Goal: Obtain resource: Download file/media

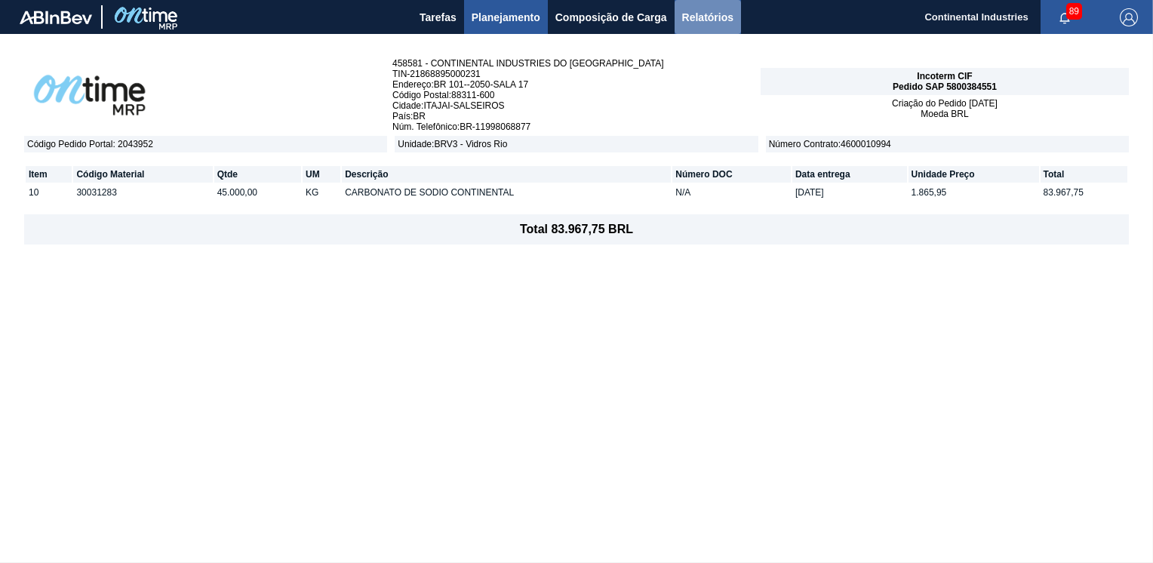
click at [722, 16] on span "Relatórios" at bounding box center [707, 17] width 51 height 18
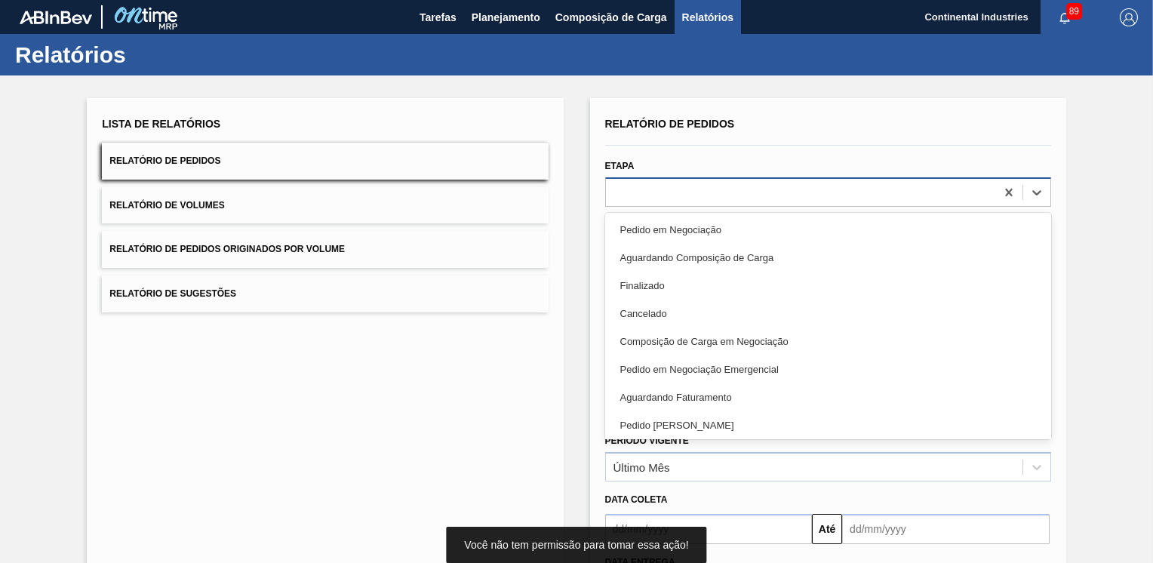
click at [722, 200] on div at bounding box center [800, 192] width 389 height 22
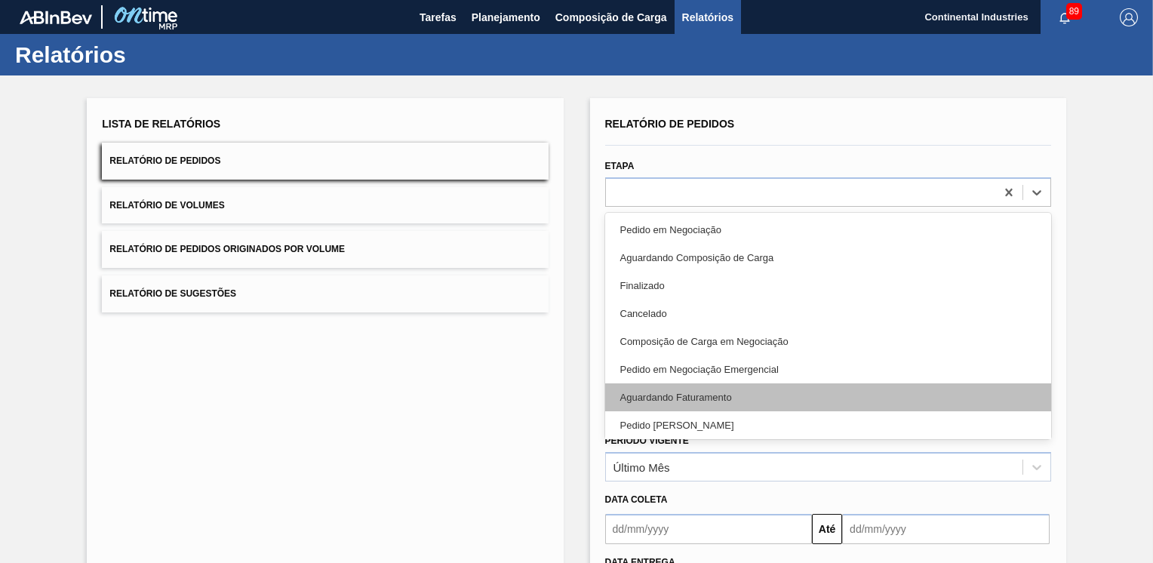
click at [667, 388] on div "Aguardando Faturamento" at bounding box center [828, 397] width 446 height 28
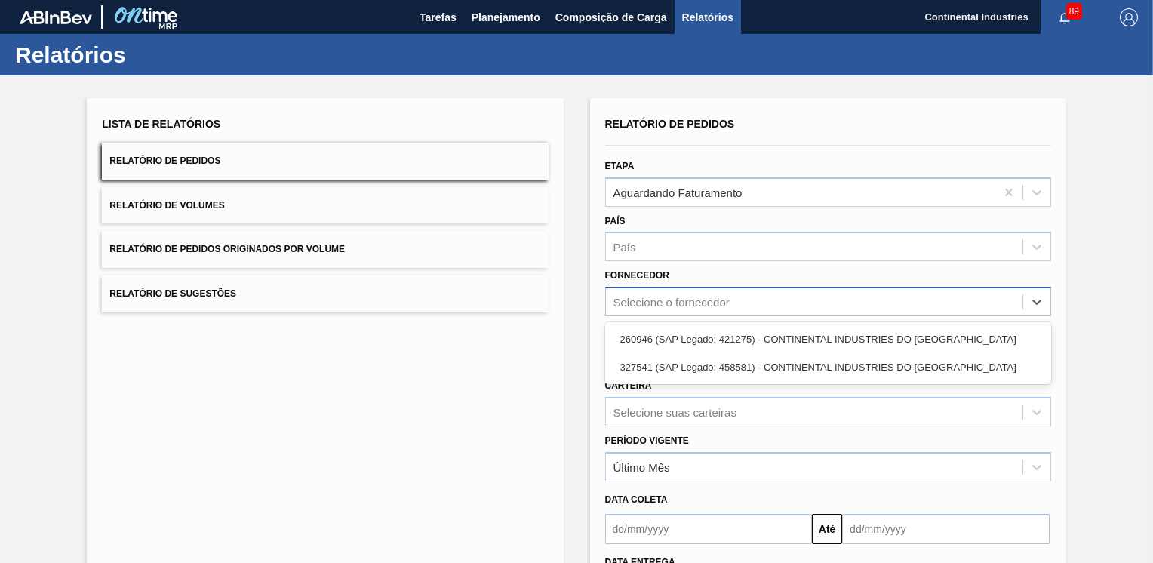
click at [758, 297] on div "Selecione o fornecedor" at bounding box center [814, 302] width 417 height 22
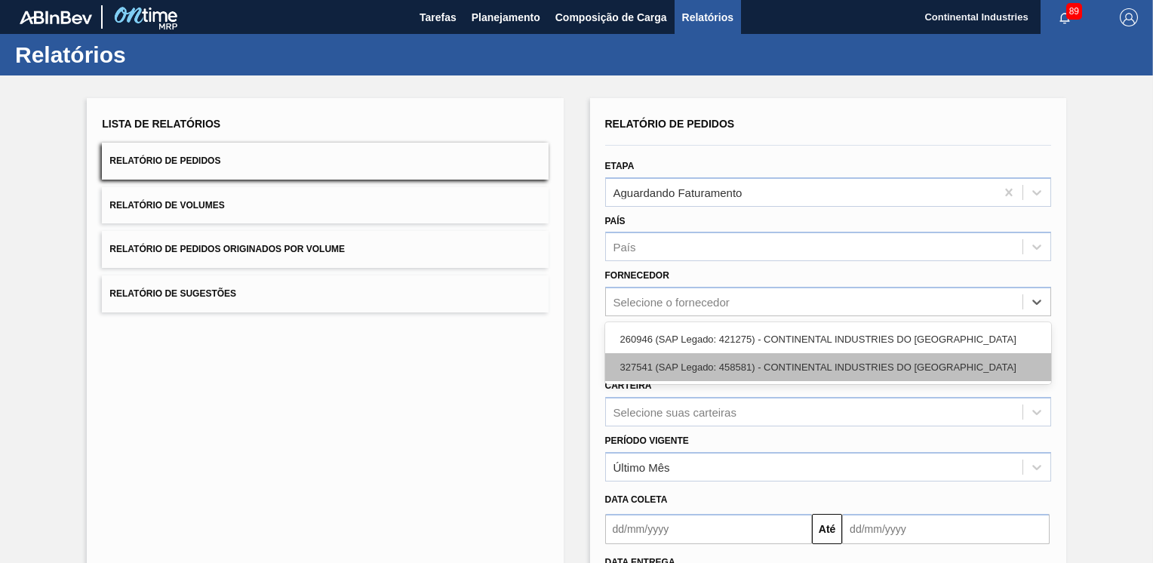
click at [749, 361] on div "327541 (SAP Legado: 458581) - CONTINENTAL INDUSTRIES DO [GEOGRAPHIC_DATA]" at bounding box center [828, 367] width 446 height 28
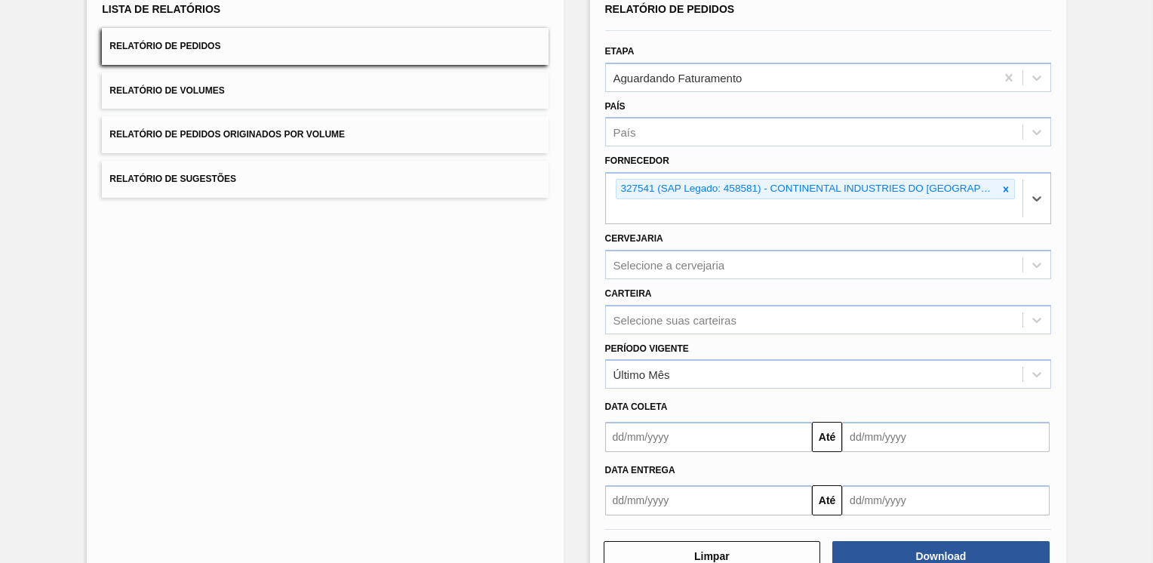
scroll to position [136, 0]
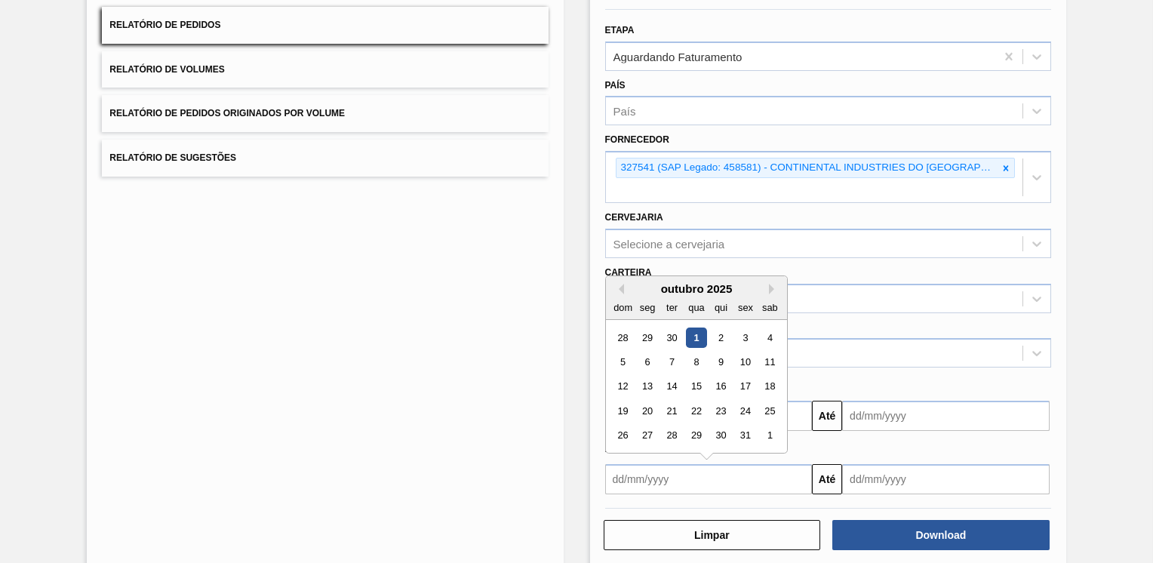
click at [681, 464] on input "text" at bounding box center [709, 479] width 208 height 30
click at [670, 464] on input "text" at bounding box center [709, 479] width 208 height 30
click at [925, 464] on input "text" at bounding box center [946, 479] width 208 height 30
click at [682, 464] on input "text" at bounding box center [709, 479] width 208 height 30
click at [647, 328] on div "29" at bounding box center [647, 338] width 20 height 20
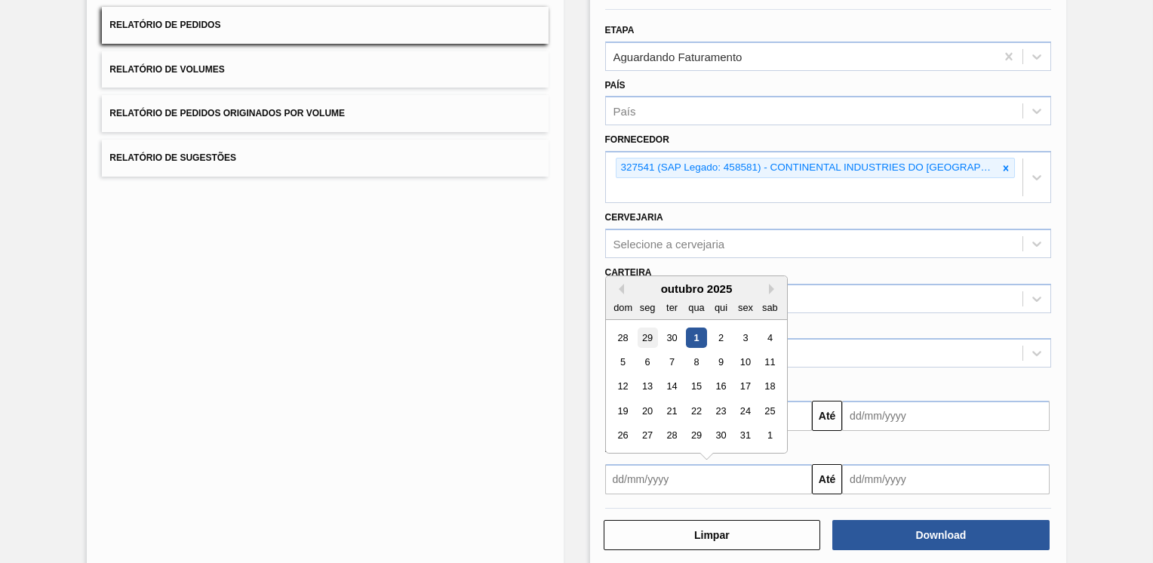
type input "[DATE]"
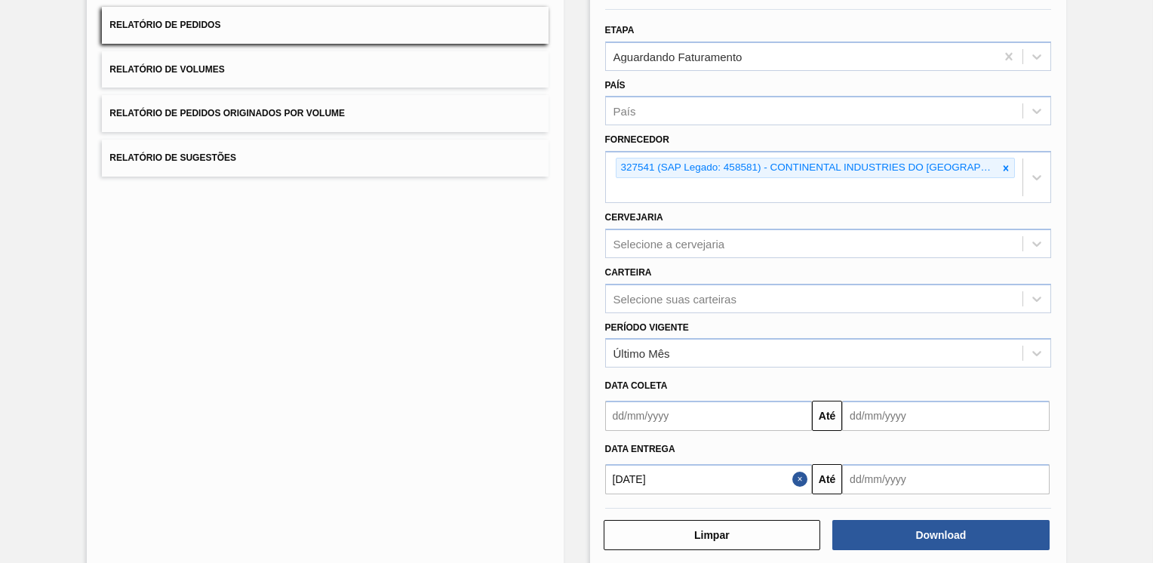
click at [963, 464] on input "text" at bounding box center [946, 479] width 208 height 30
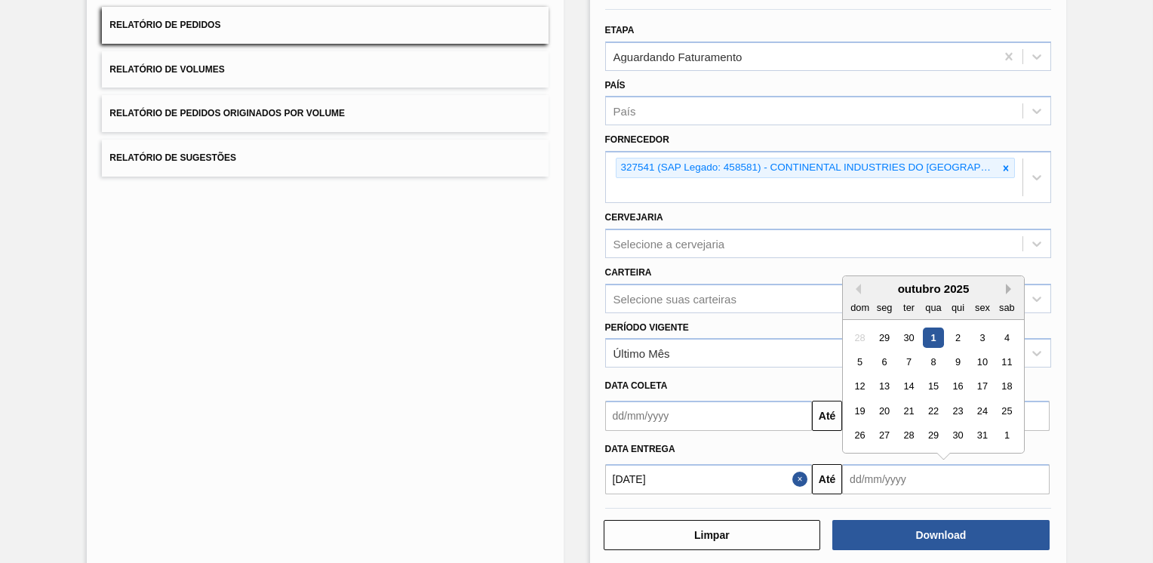
click at [1009, 284] on button "Next Month" at bounding box center [1011, 289] width 11 height 11
click at [879, 377] on div "10" at bounding box center [885, 387] width 20 height 20
type input "[DATE]"
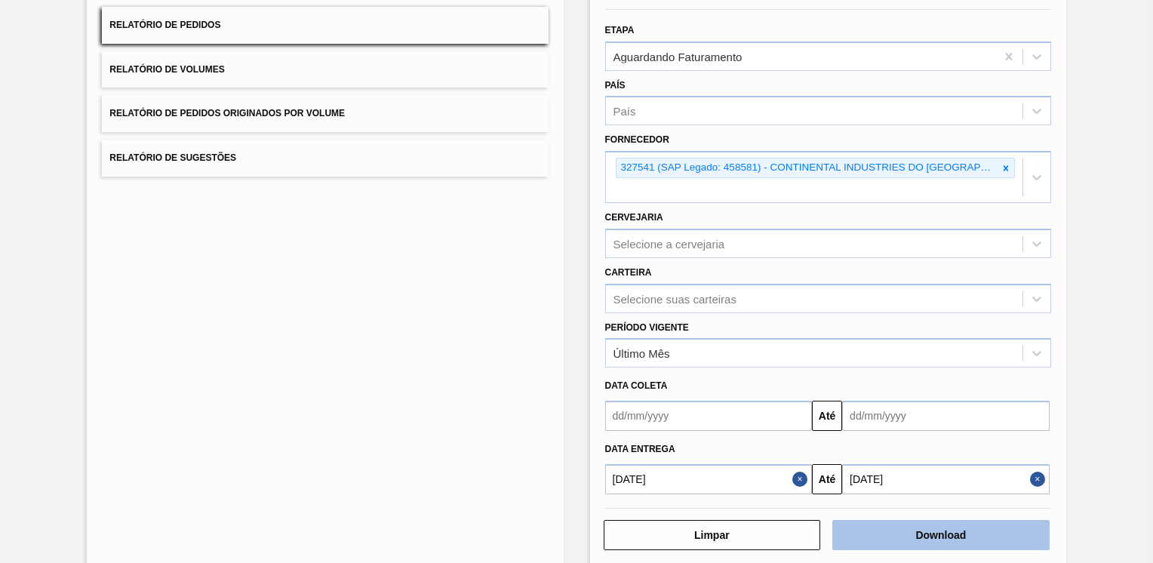
click at [911, 520] on button "Download" at bounding box center [941, 535] width 217 height 30
click at [907, 520] on button "Download" at bounding box center [941, 535] width 217 height 30
click at [922, 520] on button "Download" at bounding box center [941, 535] width 217 height 30
